Goal: Transaction & Acquisition: Register for event/course

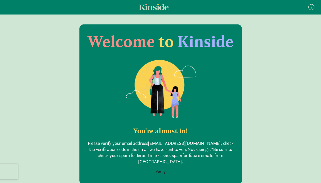
click at [160, 166] on button "Verify" at bounding box center [160, 171] width 17 height 10
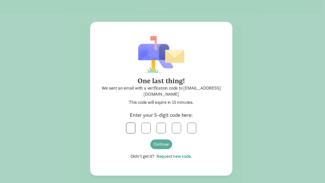
click at [126, 132] on input "text" at bounding box center [130, 128] width 9 height 10
click at [174, 155] on link "Request new code." at bounding box center [173, 156] width 38 height 6
click at [166, 158] on link "Request new code." at bounding box center [173, 156] width 38 height 6
click at [164, 157] on link "Request new code." at bounding box center [173, 156] width 38 height 6
click at [130, 128] on input "text" at bounding box center [130, 128] width 9 height 10
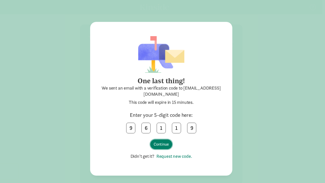
click at [157, 145] on button "Continue" at bounding box center [161, 144] width 22 height 10
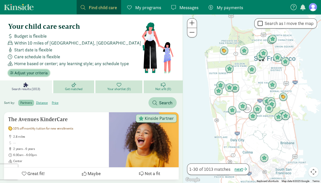
click at [24, 74] on span "Adjust your criteria" at bounding box center [30, 73] width 33 height 6
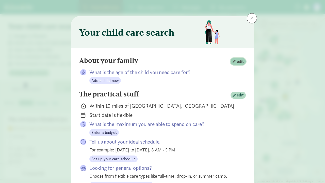
click at [233, 62] on span "button" at bounding box center [234, 61] width 3 height 3
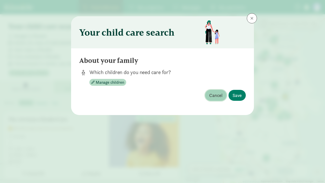
click at [216, 96] on span "Cancel" at bounding box center [215, 95] width 13 height 7
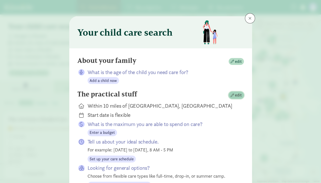
click at [231, 95] on span "button" at bounding box center [232, 94] width 3 height 3
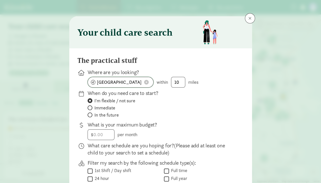
click at [148, 81] on button at bounding box center [147, 81] width 8 height 5
click at [101, 84] on input at bounding box center [121, 82] width 66 height 10
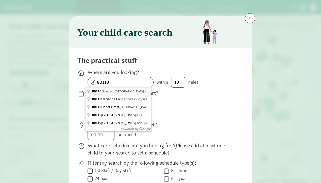
type input "Sheridan, CO 80110, USA"
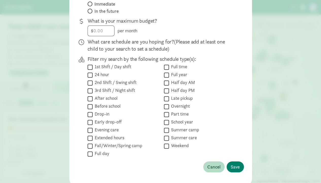
scroll to position [123, 0]
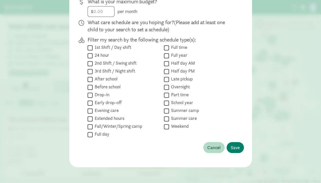
click at [225, 157] on div "The practical stuff Where are you looking? Sheridan, CO 80110, USA within 10 mi…" at bounding box center [160, 45] width 167 height 225
click at [231, 149] on span "Save" at bounding box center [235, 147] width 9 height 7
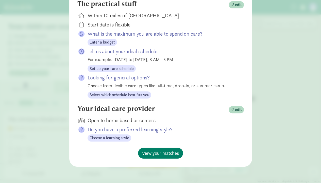
scroll to position [89, 0]
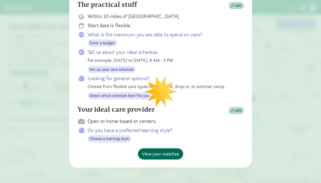
click at [155, 152] on span "View your matches" at bounding box center [160, 153] width 37 height 7
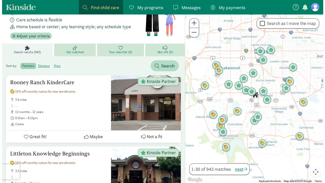
scroll to position [0, 0]
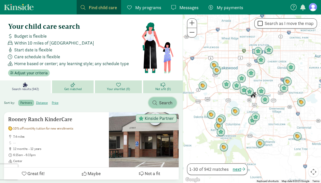
click at [163, 105] on span "Search" at bounding box center [165, 102] width 13 height 7
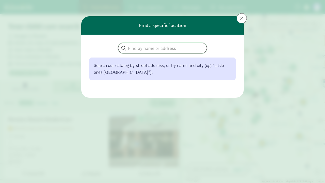
click at [133, 48] on input "search" at bounding box center [162, 48] width 88 height 10
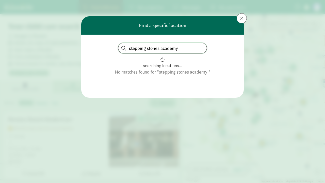
type input "stepping stones academy"
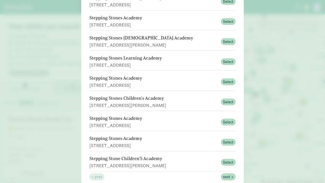
scroll to position [106, 0]
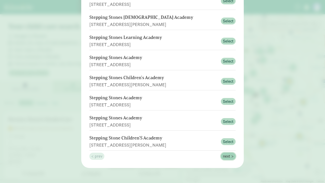
click at [225, 155] on span "next >" at bounding box center [228, 156] width 11 height 6
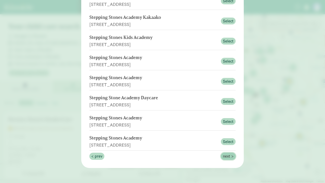
click at [225, 154] on span "next >" at bounding box center [228, 156] width 11 height 6
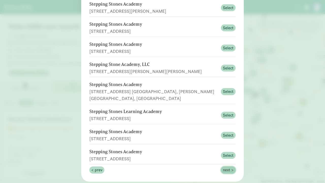
click at [225, 167] on span "next >" at bounding box center [228, 170] width 11 height 6
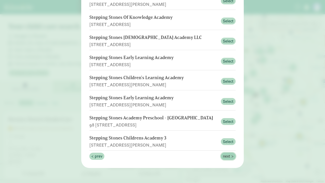
click at [223, 155] on span "next >" at bounding box center [228, 156] width 11 height 6
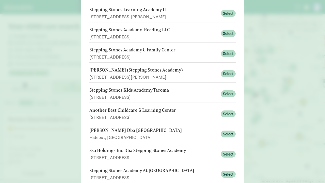
scroll to position [54, 0]
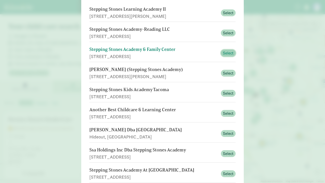
click at [223, 51] on span "Select" at bounding box center [228, 53] width 11 height 6
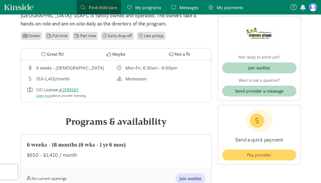
scroll to position [141, 0]
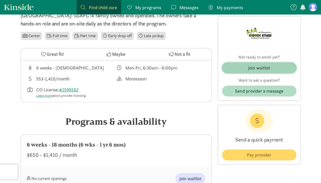
click at [278, 68] on span "Join waitlist" at bounding box center [259, 67] width 66 height 7
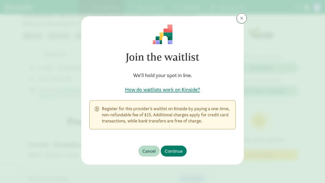
click at [241, 19] on span at bounding box center [241, 18] width 3 height 4
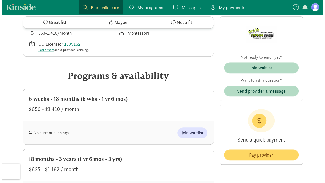
scroll to position [185, 0]
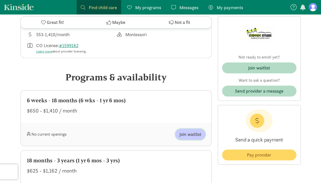
click at [194, 135] on span "Join waitlist" at bounding box center [191, 134] width 22 height 7
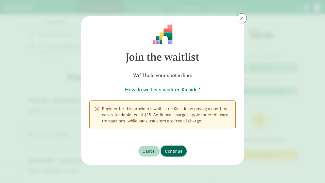
click at [178, 151] on span "Continue" at bounding box center [174, 150] width 18 height 7
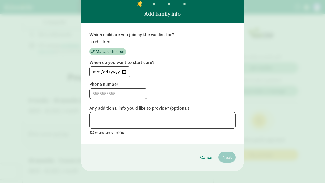
scroll to position [34, 0]
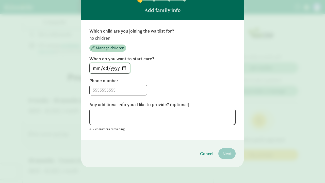
click at [122, 69] on input "2025-08-21" at bounding box center [110, 68] width 40 height 10
type input "2026-01-05"
click at [128, 89] on input at bounding box center [118, 90] width 57 height 10
type input "5"
type input "7206758828"
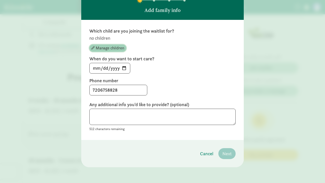
click at [118, 46] on span "Manage children" at bounding box center [110, 48] width 28 height 6
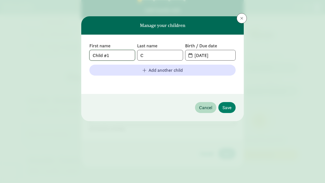
click at [126, 57] on input "Child #1" at bounding box center [112, 55] width 45 height 10
type input "C"
type input "e"
type input "E"
click at [225, 56] on input "08-21-2025" at bounding box center [213, 55] width 44 height 10
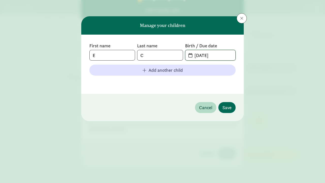
type input "08-17-2024"
click at [229, 109] on span "Save" at bounding box center [226, 107] width 9 height 7
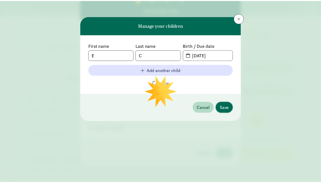
scroll to position [34, 0]
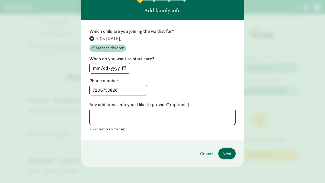
click at [227, 153] on span "Next" at bounding box center [226, 153] width 9 height 7
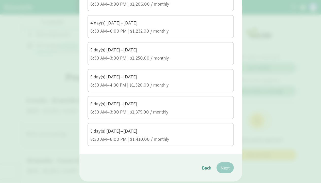
scroll to position [366, 0]
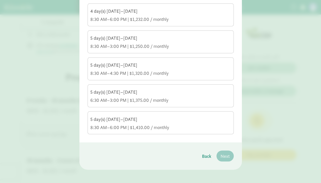
click at [171, 124] on div "8:30 AM–6:00 PM | $1,410.00 / monthly" at bounding box center [160, 127] width 141 height 6
click at [0, 0] on input "5 day(s) Monday–Friday 8:30 AM–6:00 PM | $1,410.00 / monthly" at bounding box center [0, 0] width 0 height 0
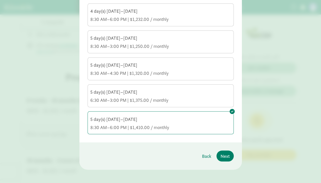
click at [98, 92] on div "5 day(s) Monday–Friday" at bounding box center [160, 92] width 141 height 6
click at [0, 0] on input "5 day(s) Monday–Friday 6:30 AM–3:00 PM | $1,375.00 / monthly" at bounding box center [0, 0] width 0 height 0
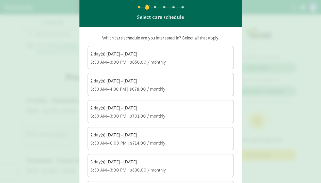
scroll to position [0, 0]
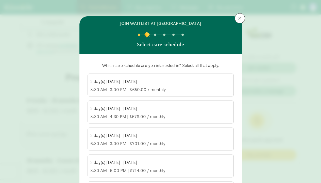
click at [172, 84] on div "2 day(s) Monday–Friday" at bounding box center [160, 81] width 141 height 6
click at [0, 0] on input "2 day(s) Monday–Friday 8:30 AM–3:00 PM | $650.00 / monthly" at bounding box center [0, 0] width 0 height 0
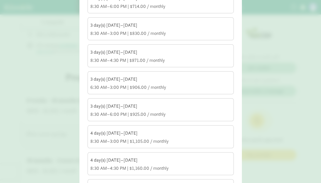
scroll to position [167, 0]
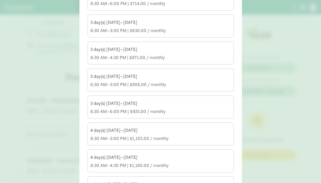
click at [100, 59] on div "8:30 AM–4:30 PM | $871.00 / monthly" at bounding box center [160, 57] width 141 height 6
click at [0, 0] on input "3 day(s) Monday–Friday 8:30 AM–4:30 PM | $871.00 / monthly" at bounding box center [0, 0] width 0 height 0
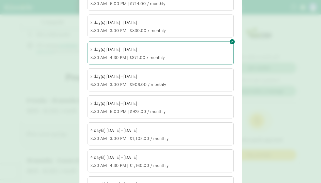
click at [105, 79] on div "3 day(s) Monday–Friday 6:30 AM–3:00 PM | $906.00 / monthly" at bounding box center [160, 80] width 141 height 14
click at [0, 0] on input "3 day(s) Monday–Friday 6:30 AM–3:00 PM | $906.00 / monthly" at bounding box center [0, 0] width 0 height 0
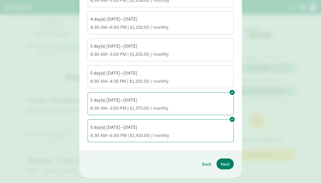
scroll to position [366, 0]
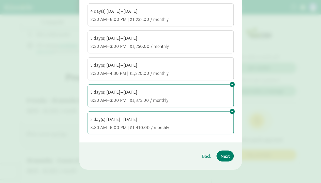
click at [121, 124] on div "8:30 AM–6:00 PM | $1,410.00 / monthly" at bounding box center [160, 127] width 141 height 6
click at [0, 0] on input "5 day(s) Monday–Friday 8:30 AM–6:00 PM | $1,410.00 / monthly" at bounding box center [0, 0] width 0 height 0
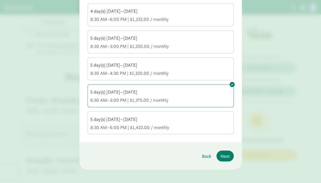
click at [95, 74] on div "8:30 AM–4:30 PM | $1,320.00 / monthly" at bounding box center [160, 73] width 141 height 6
click at [0, 0] on input "5 day(s) Monday–Friday 8:30 AM–4:30 PM | $1,320.00 / monthly" at bounding box center [0, 0] width 0 height 0
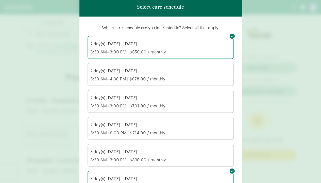
scroll to position [41, 0]
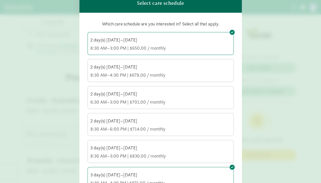
click at [96, 45] on div "8:30 AM–3:00 PM | $650.00 / monthly" at bounding box center [160, 48] width 141 height 6
click at [0, 0] on input "2 day(s) Monday–Friday 8:30 AM–3:00 PM | $650.00 / monthly" at bounding box center [0, 0] width 0 height 0
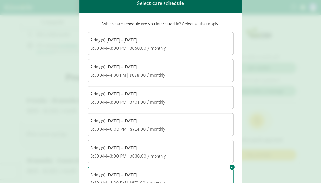
click at [101, 44] on div "2 day(s) Monday–Friday 8:30 AM–3:00 PM | $650.00 / monthly" at bounding box center [160, 44] width 141 height 14
click at [0, 0] on input "2 day(s) Monday–Friday 8:30 AM–3:00 PM | $650.00 / monthly" at bounding box center [0, 0] width 0 height 0
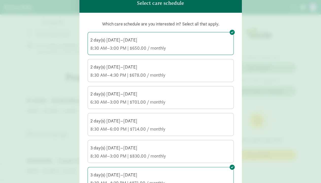
click at [101, 98] on div "2 day(s) Monday–Friday 6:30 AM–3:00 PM | $701.00 / monthly" at bounding box center [160, 98] width 141 height 14
click at [0, 0] on input "2 day(s) Monday–Friday 6:30 AM–3:00 PM | $701.00 / monthly" at bounding box center [0, 0] width 0 height 0
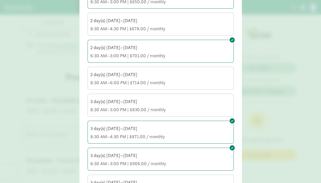
scroll to position [91, 0]
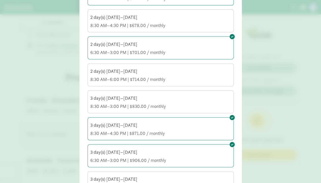
click at [98, 101] on div "3 day(s) Monday–Friday 8:30 AM–3:00 PM | $830.00 / monthly" at bounding box center [160, 102] width 141 height 14
click at [0, 0] on input "3 day(s) Monday–Friday 8:30 AM–3:00 PM | $830.00 / monthly" at bounding box center [0, 0] width 0 height 0
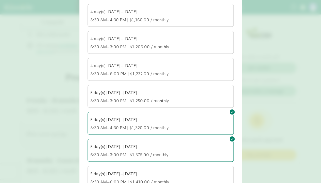
scroll to position [366, 0]
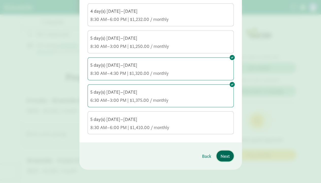
click at [223, 152] on span "Next" at bounding box center [225, 155] width 9 height 7
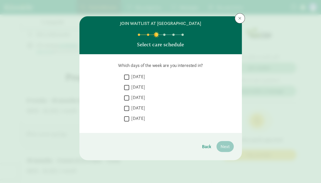
scroll to position [0, 0]
click at [127, 87] on input "Tuesday" at bounding box center [126, 87] width 5 height 7
checkbox input "true"
click at [127, 101] on input "Wednesday" at bounding box center [126, 97] width 5 height 7
checkbox input "true"
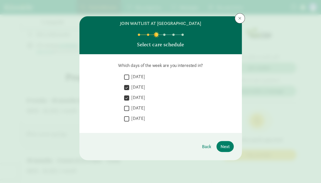
click at [129, 111] on input "Thursday" at bounding box center [126, 108] width 5 height 7
checkbox input "true"
click at [224, 148] on span "Next" at bounding box center [225, 146] width 9 height 7
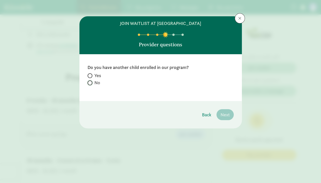
click at [90, 83] on input "No" at bounding box center [89, 82] width 3 height 3
radio input "true"
click at [225, 117] on span "Next" at bounding box center [225, 114] width 9 height 7
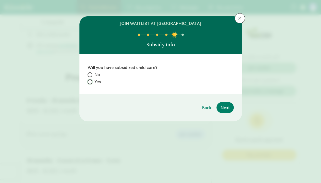
click at [89, 82] on input "Yes" at bounding box center [89, 81] width 3 height 3
radio input "true"
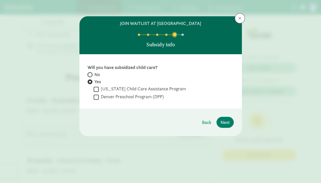
click at [90, 74] on input "No" at bounding box center [89, 74] width 3 height 3
radio input "true"
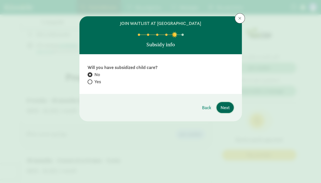
click at [227, 108] on span "Next" at bounding box center [225, 107] width 9 height 7
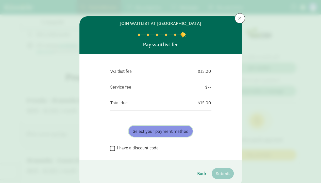
click at [175, 131] on span "Select your payment method" at bounding box center [161, 130] width 56 height 7
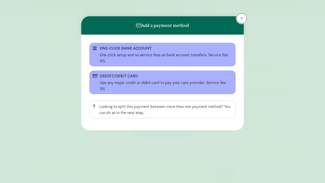
click at [243, 19] on span at bounding box center [241, 18] width 3 height 4
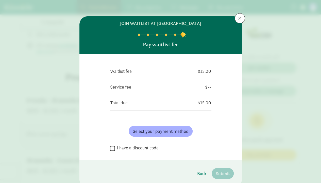
click at [112, 149] on input "I have a discount code" at bounding box center [112, 147] width 5 height 7
checkbox input "true"
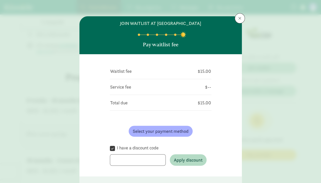
click at [142, 159] on input at bounding box center [138, 159] width 56 height 11
click at [183, 158] on span "Apply discount" at bounding box center [188, 159] width 29 height 7
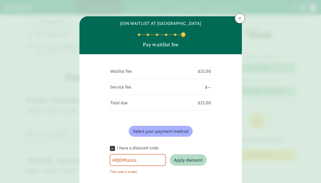
click at [152, 160] on input "ADJOIN2022" at bounding box center [138, 159] width 56 height 11
type input "ADJOIN2025"
click at [185, 160] on span "Apply discount" at bounding box center [188, 159] width 29 height 7
click at [144, 160] on input "ADJOIN2025" at bounding box center [138, 159] width 56 height 11
click at [112, 148] on input "I have a discount code" at bounding box center [112, 147] width 5 height 7
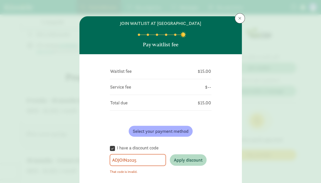
checkbox input "false"
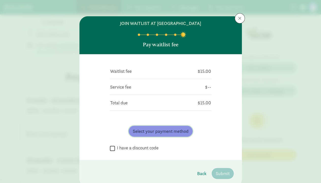
click at [172, 133] on span "Select your payment method" at bounding box center [161, 130] width 56 height 7
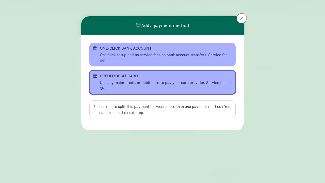
click at [188, 83] on div "Use any major credit or debit card to pay your care provider. Service fee: 3%" at bounding box center [166, 85] width 133 height 12
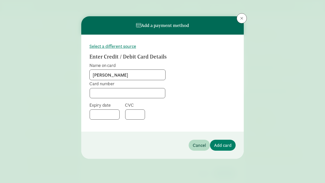
type input "Maribel Condreay"
click at [102, 118] on div at bounding box center [105, 114] width 30 height 10
click at [224, 143] on span "Add card" at bounding box center [223, 144] width 18 height 7
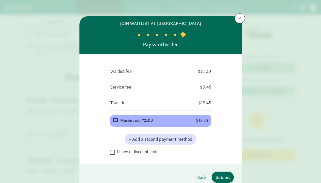
click at [216, 177] on span "Submit" at bounding box center [223, 176] width 14 height 7
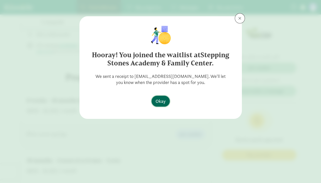
click at [161, 99] on span "Okay" at bounding box center [161, 100] width 10 height 7
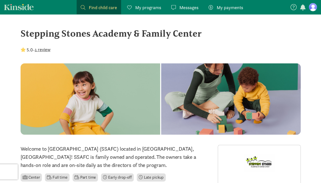
click at [148, 7] on span "My programs" at bounding box center [148, 7] width 26 height 7
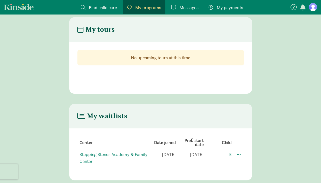
scroll to position [10, 0]
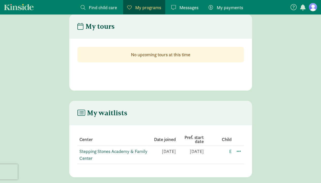
click at [135, 150] on link "Stepping Stones Academy & Family Center" at bounding box center [113, 154] width 68 height 13
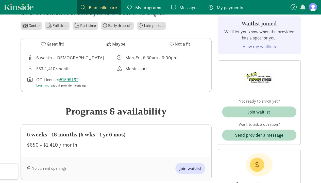
scroll to position [153, 0]
